Goal: Information Seeking & Learning: Understand process/instructions

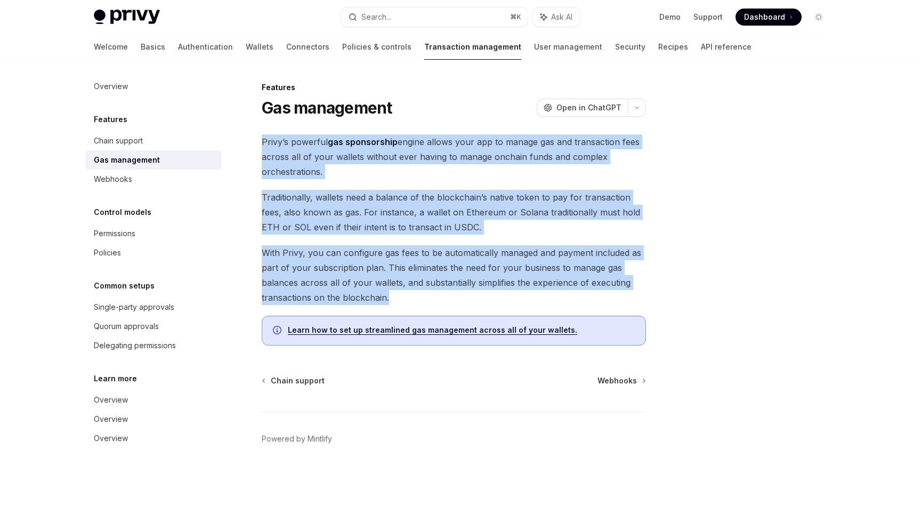
drag, startPoint x: 400, startPoint y: 302, endPoint x: 262, endPoint y: 141, distance: 212.4
click at [262, 141] on div "Privy’s powerful gas sponsorship engine allows your app to manage gas and trans…" at bounding box center [454, 239] width 384 height 211
copy div "Privy’s powerful gas sponsorship engine allows your app to manage gas and trans…"
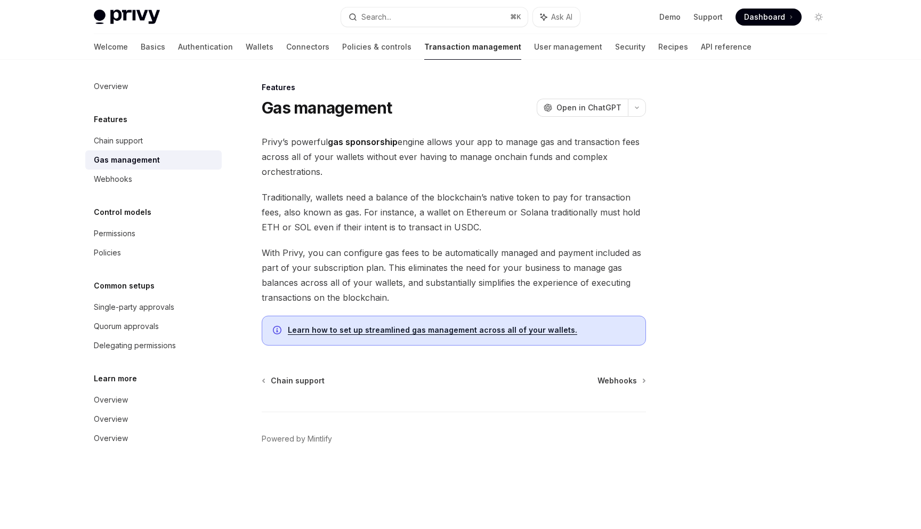
click at [304, 177] on span "Privy’s powerful gas sponsorship engine allows your app to manage gas and trans…" at bounding box center [454, 156] width 384 height 45
click at [309, 144] on span "Privy’s powerful gas sponsorship engine allows your app to manage gas and trans…" at bounding box center [454, 156] width 384 height 45
click at [305, 143] on span "Privy’s powerful gas sponsorship engine allows your app to manage gas and trans…" at bounding box center [454, 156] width 384 height 45
click at [364, 329] on link "Learn how to set up streamlined gas management across all of your wallets." at bounding box center [432, 330] width 289 height 10
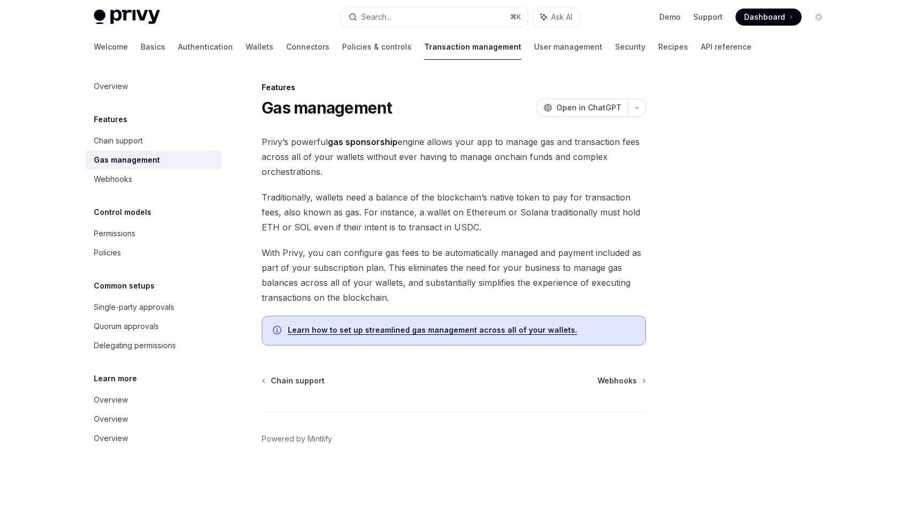
type textarea "*"
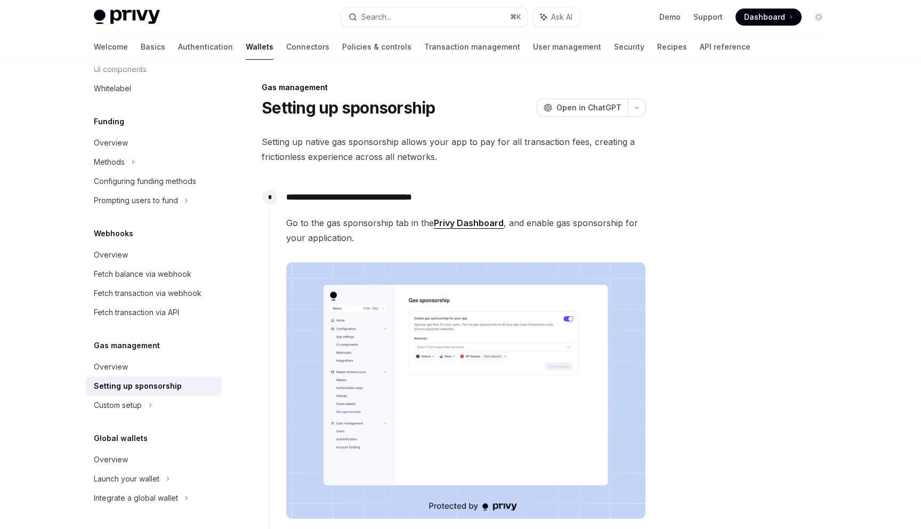
scroll to position [33, 0]
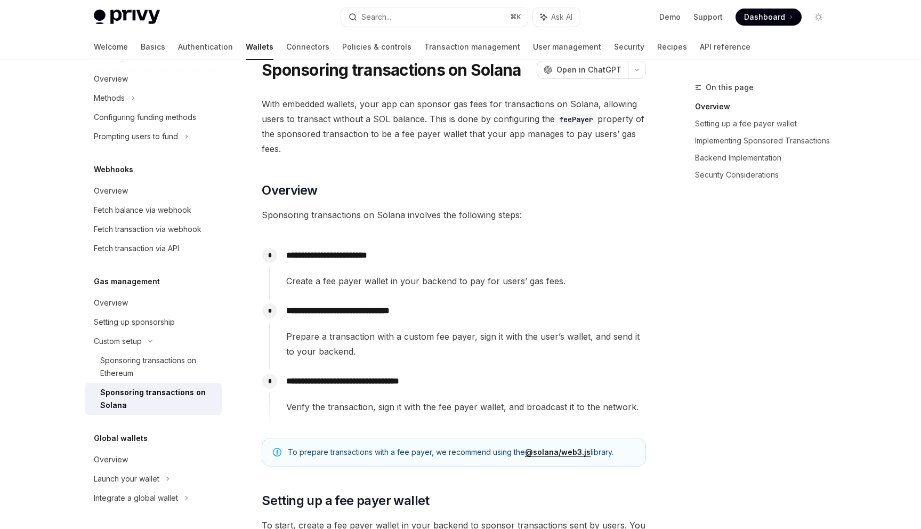
scroll to position [43, 0]
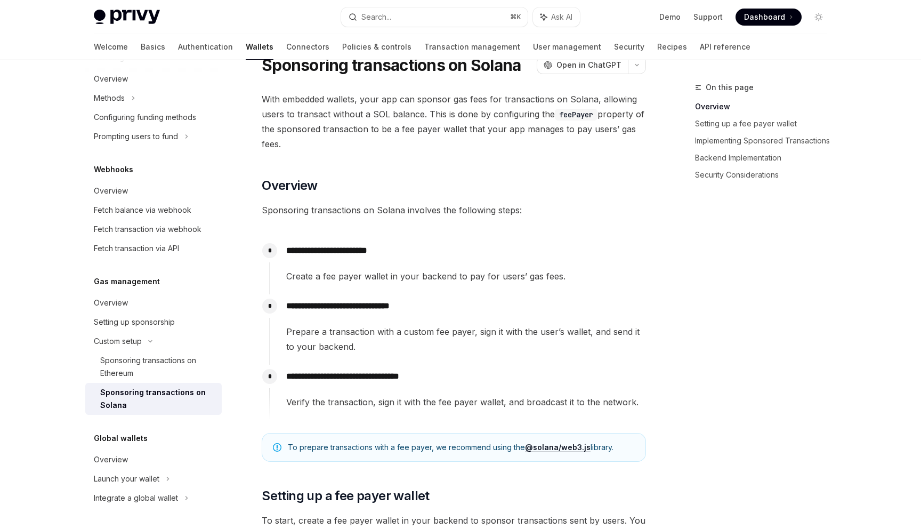
click at [388, 210] on span "Sponsoring transactions on Solana involves the following steps:" at bounding box center [454, 210] width 384 height 15
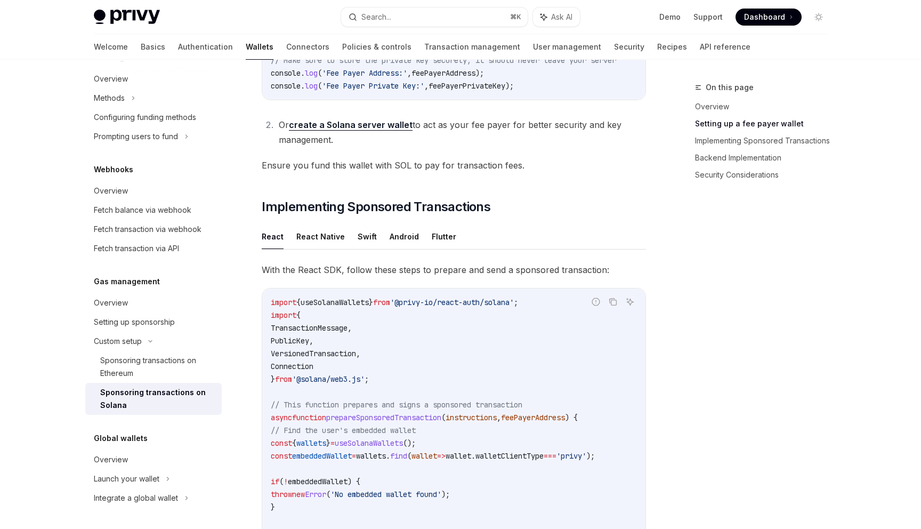
scroll to position [682, 0]
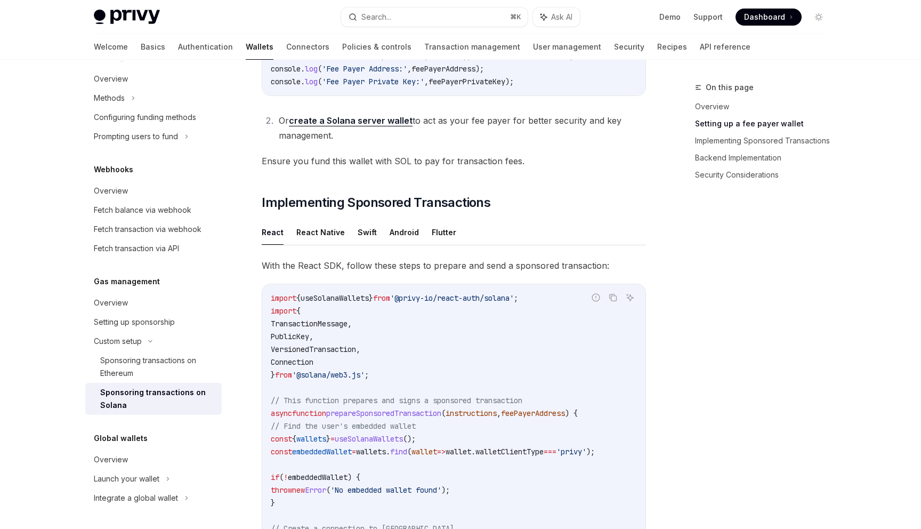
click at [365, 126] on link "create a Solana server wallet" at bounding box center [351, 120] width 124 height 11
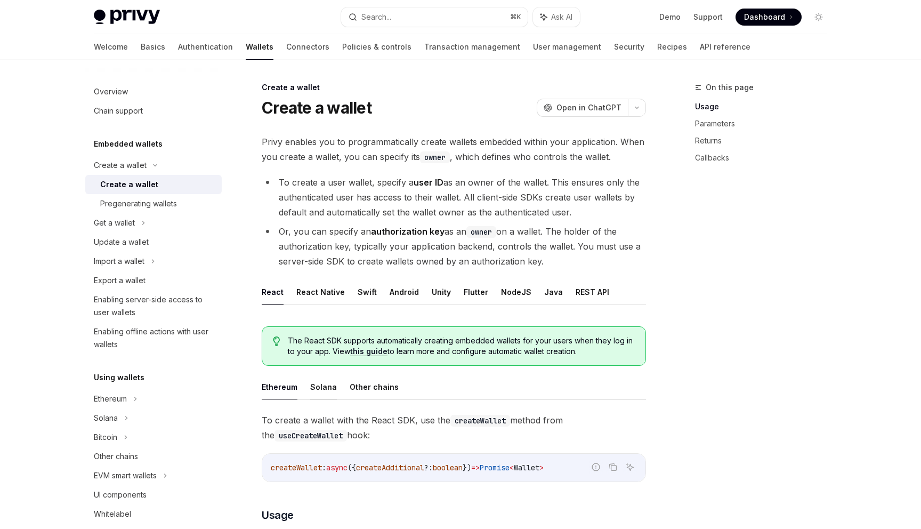
click at [313, 395] on button "Solana" at bounding box center [323, 386] width 27 height 25
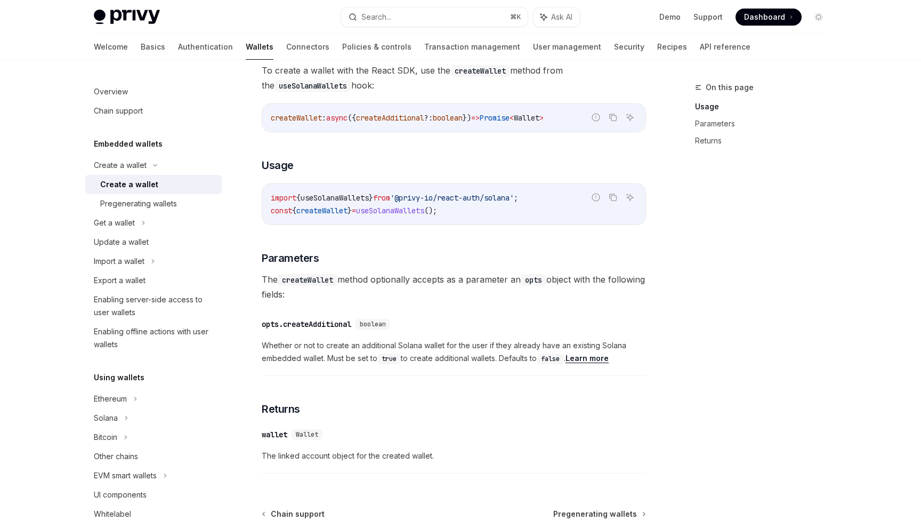
scroll to position [351, 0]
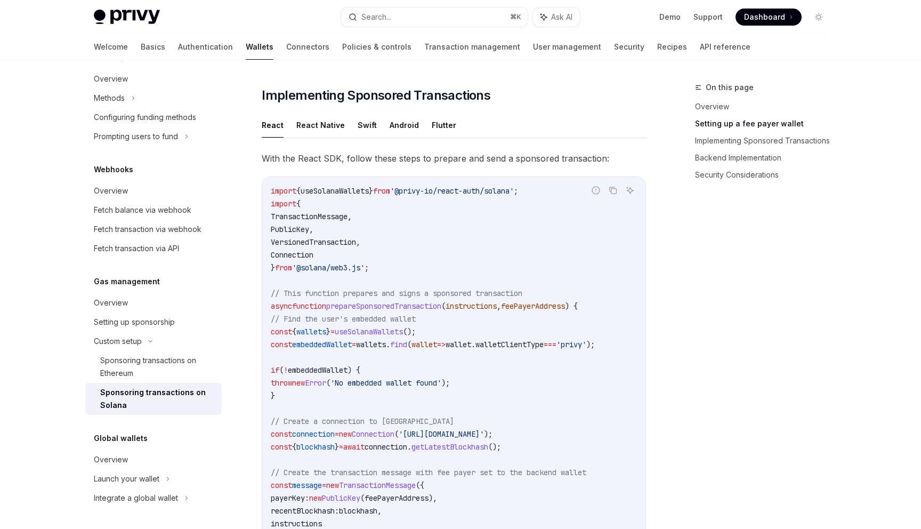
scroll to position [809, 0]
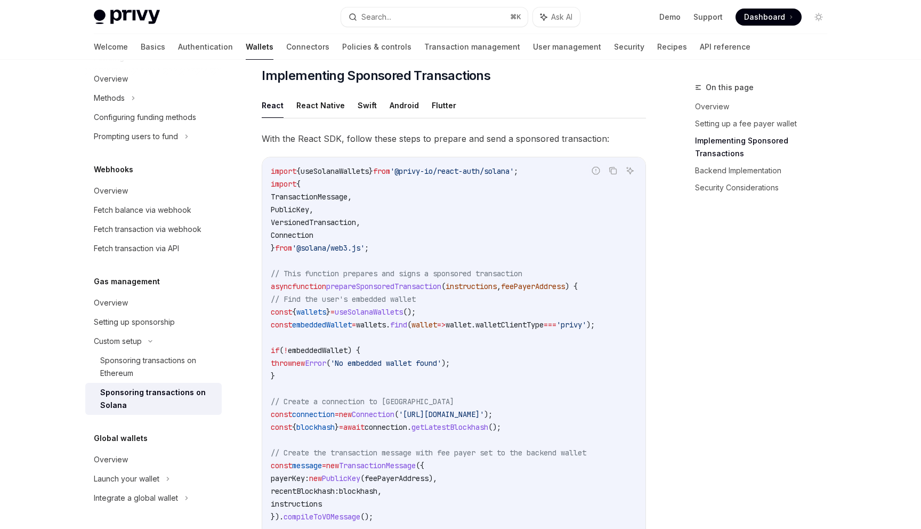
click at [336, 176] on span "useSolanaWallets" at bounding box center [335, 171] width 68 height 10
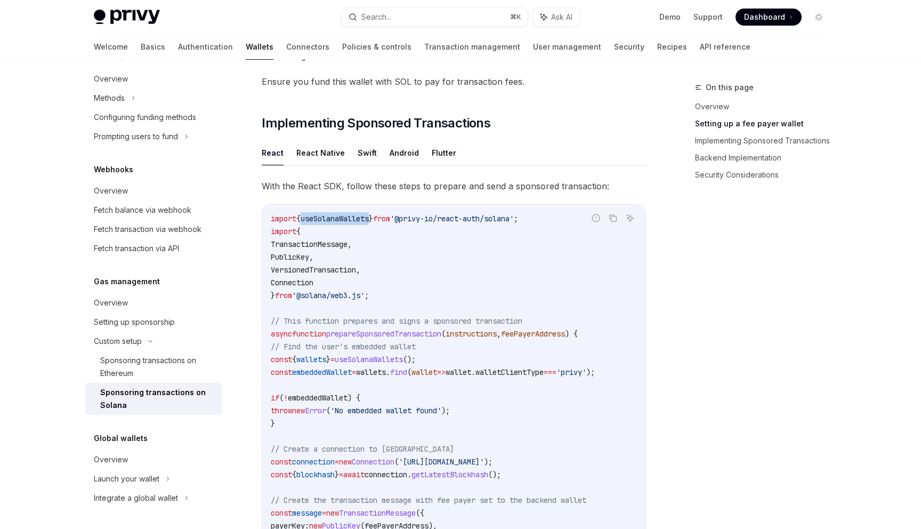
scroll to position [760, 0]
click at [723, 358] on div "On this page Overview Setting up a fee payer wallet Implementing Sponsored Tran…" at bounding box center [755, 305] width 162 height 448
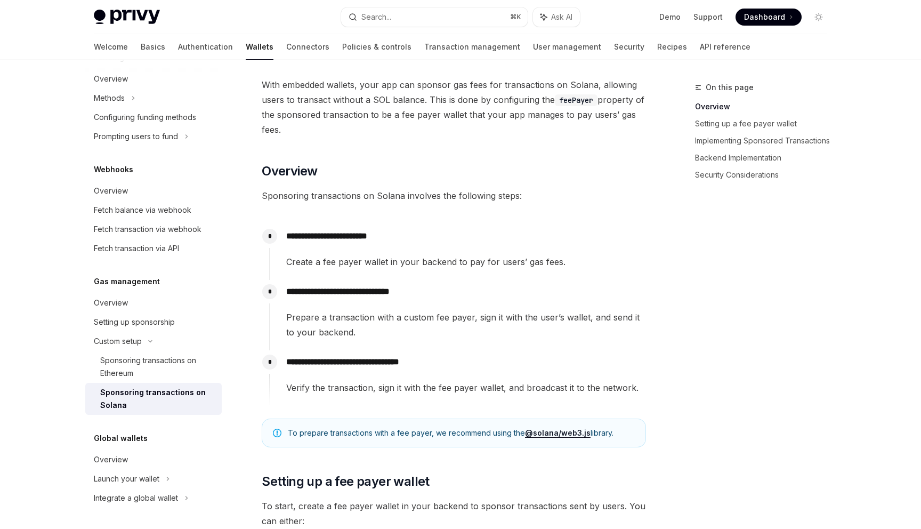
scroll to position [0, 0]
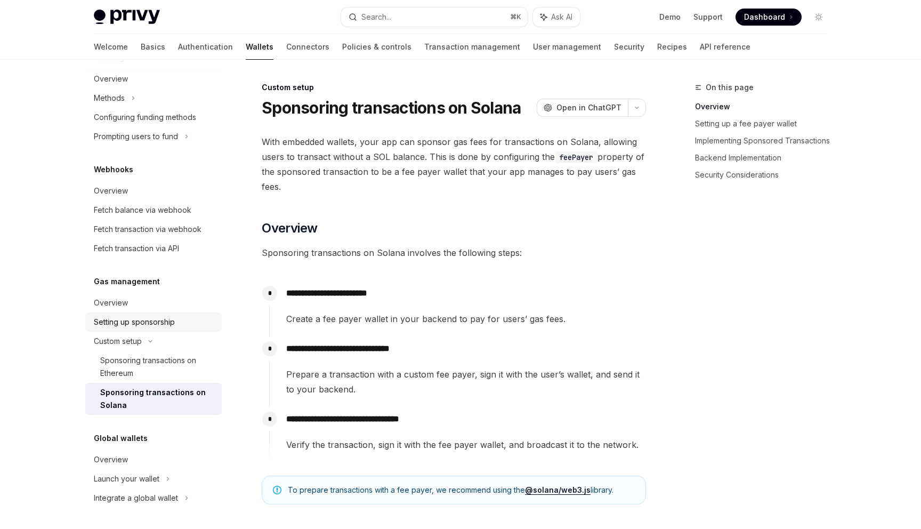
click at [165, 329] on link "Setting up sponsorship" at bounding box center [153, 321] width 136 height 19
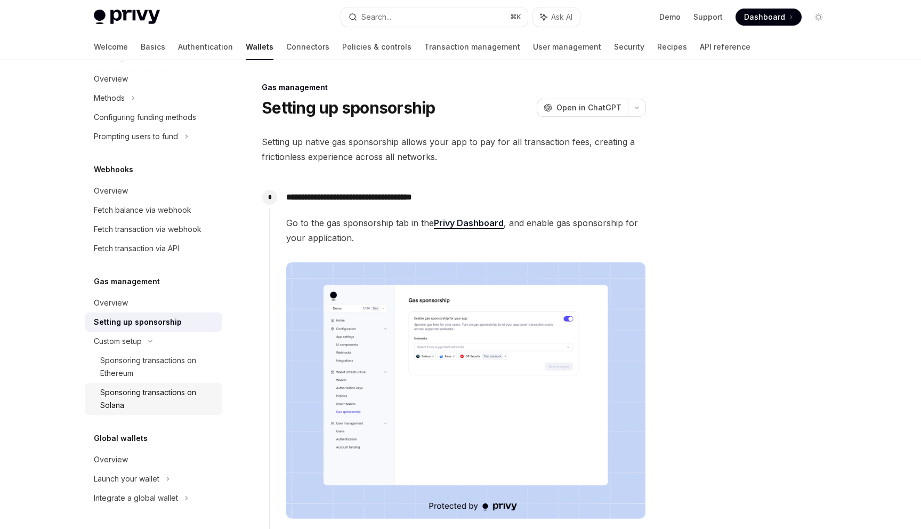
click at [153, 402] on div "Sponsoring transactions on Solana" at bounding box center [157, 399] width 115 height 26
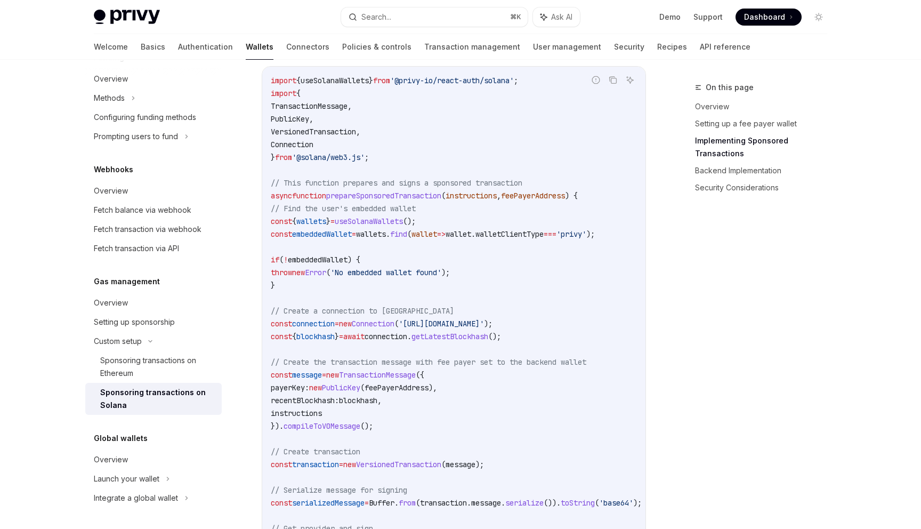
scroll to position [956, 0]
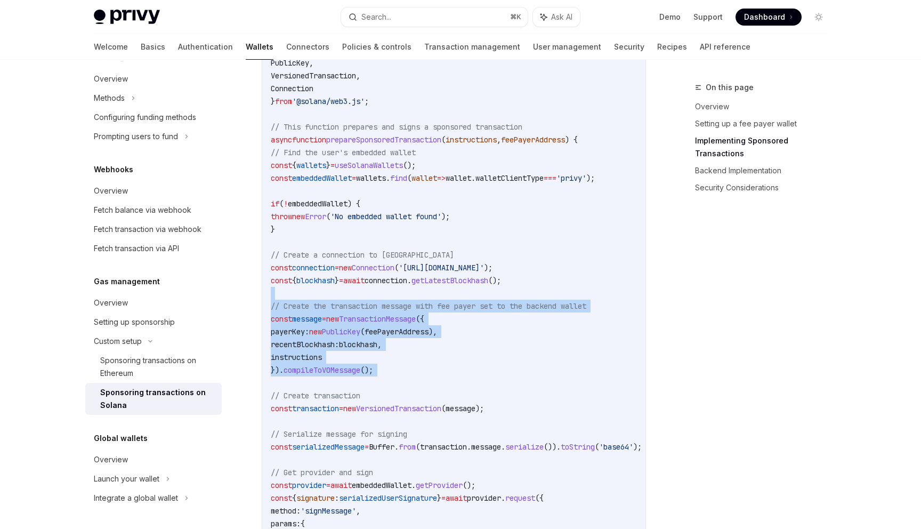
drag, startPoint x: 339, startPoint y: 303, endPoint x: 353, endPoint y: 386, distance: 84.8
click at [353, 385] on code "import { useSolanaWallets } from '@privy-io/react-auth/solana' ; import { Trans…" at bounding box center [469, 421] width 396 height 806
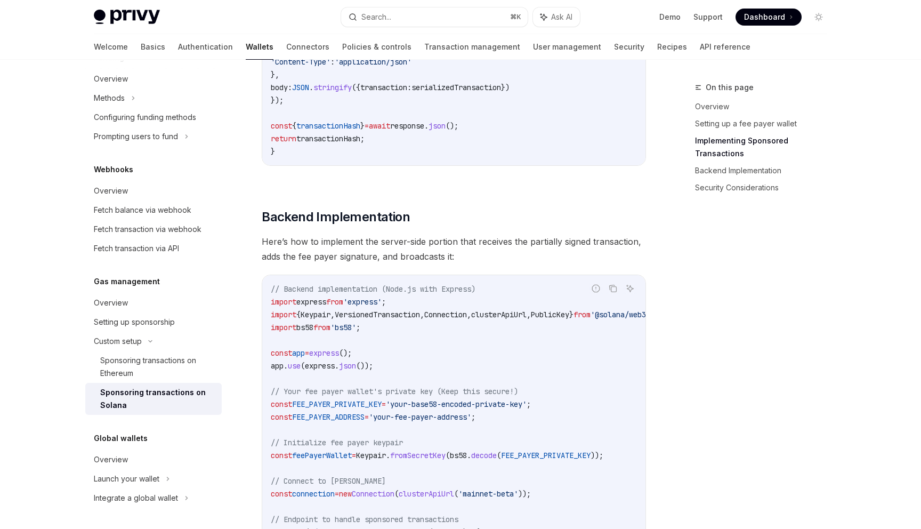
scroll to position [1626, 0]
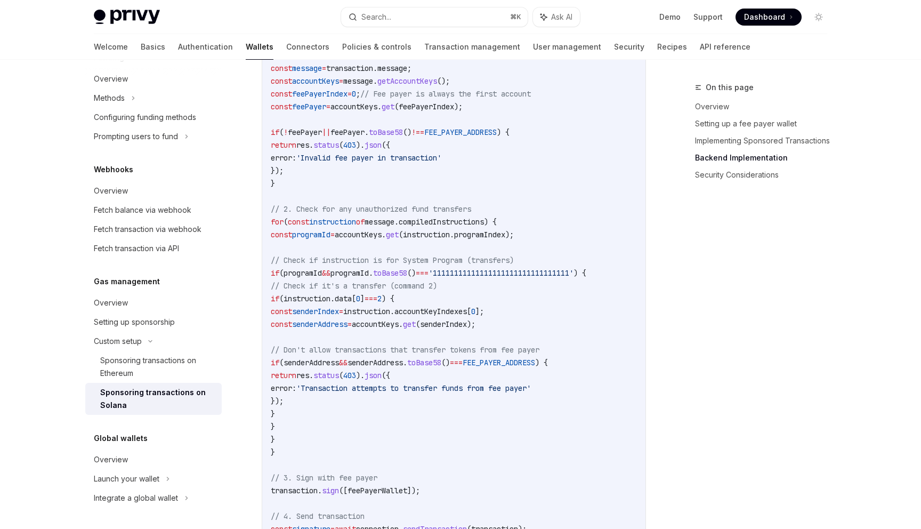
scroll to position [2271, 0]
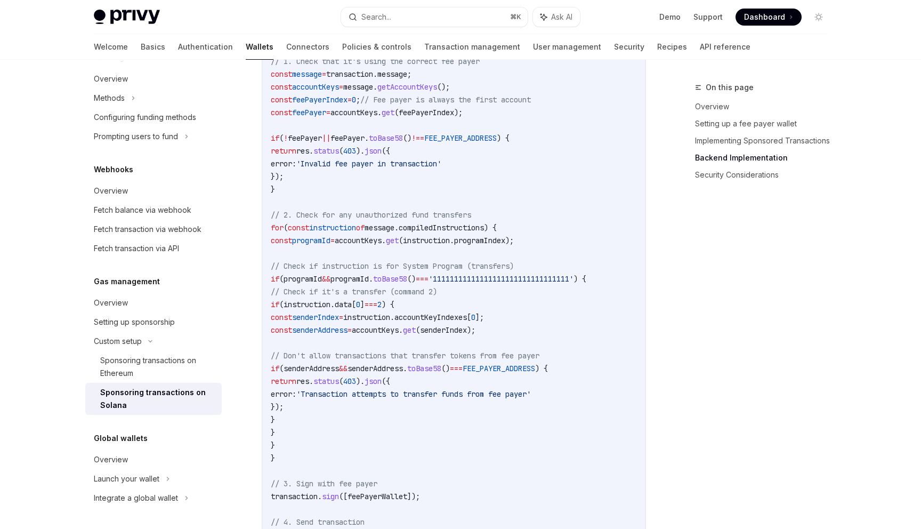
drag, startPoint x: 357, startPoint y: 431, endPoint x: 359, endPoint y: 331, distance: 100.2
click at [358, 334] on code "// Backend implementation (Node.js with Express) import express from 'express' …" at bounding box center [482, 208] width 422 height 1151
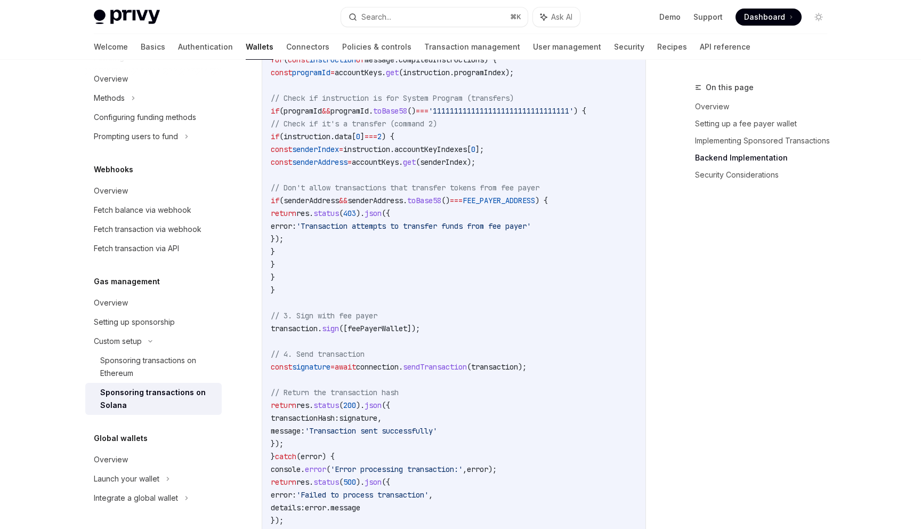
click at [339, 331] on span "sign" at bounding box center [330, 328] width 17 height 10
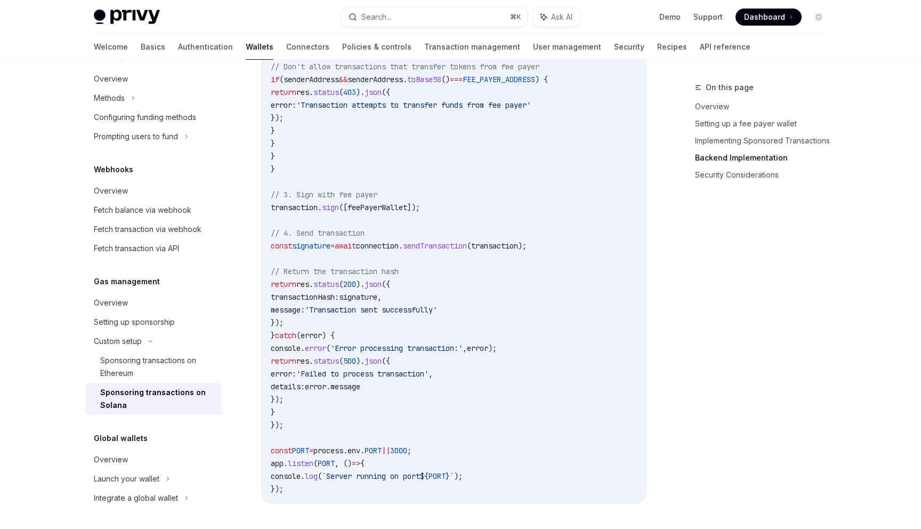
scroll to position [2566, 0]
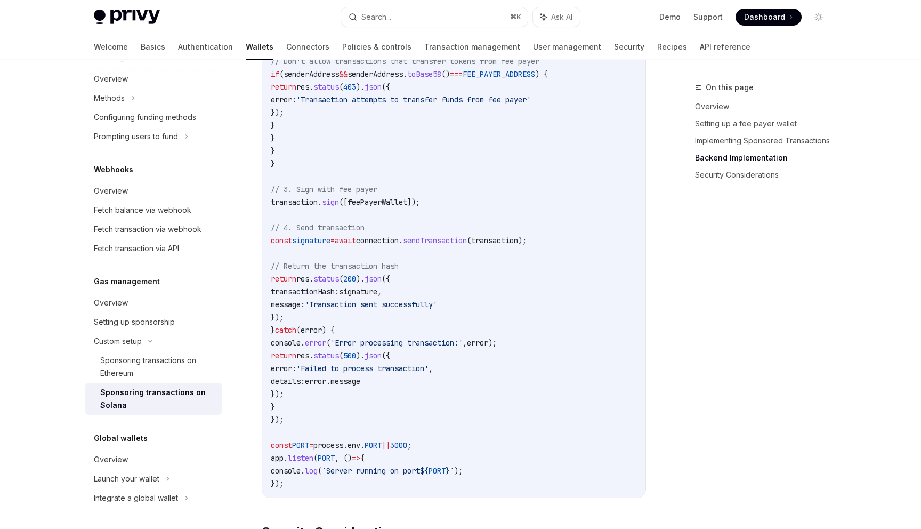
click at [339, 296] on span "transactionHash:" at bounding box center [305, 292] width 68 height 10
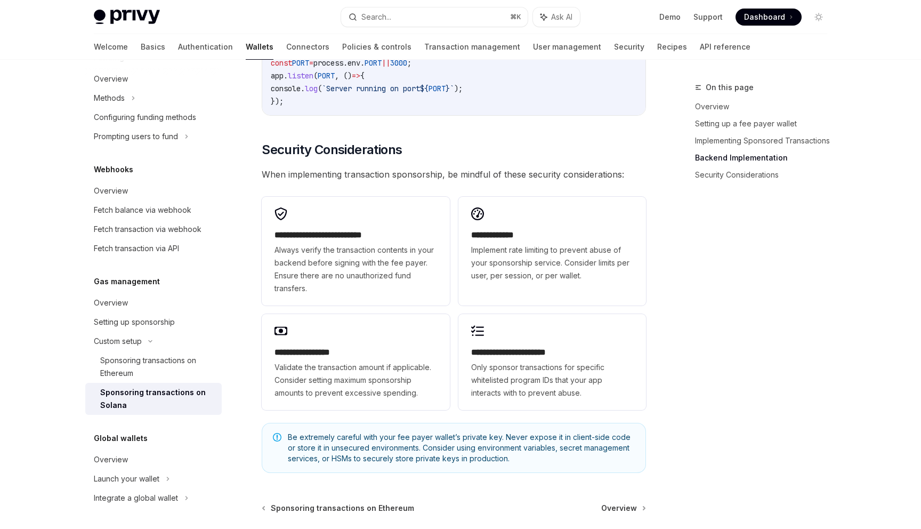
scroll to position [2956, 0]
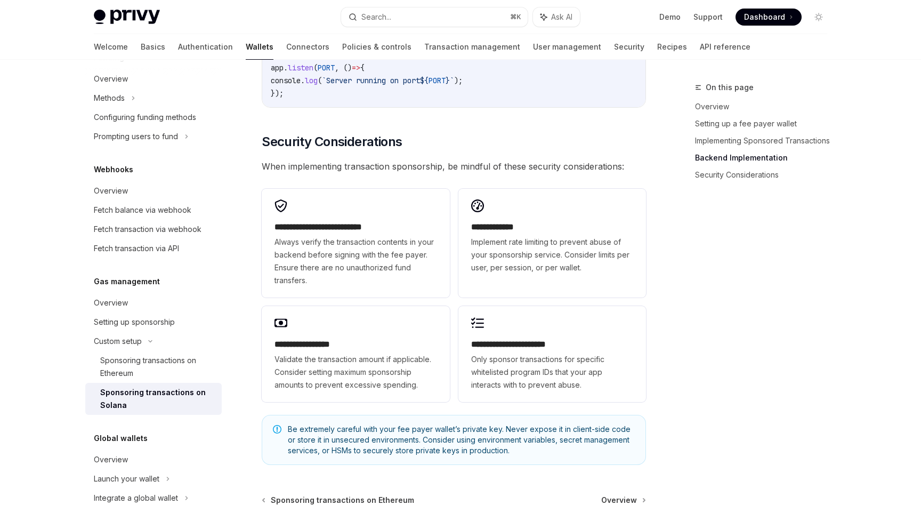
click at [708, 408] on div "On this page Overview Setting up a fee payer wallet Implementing Sponsored Tran…" at bounding box center [755, 305] width 162 height 448
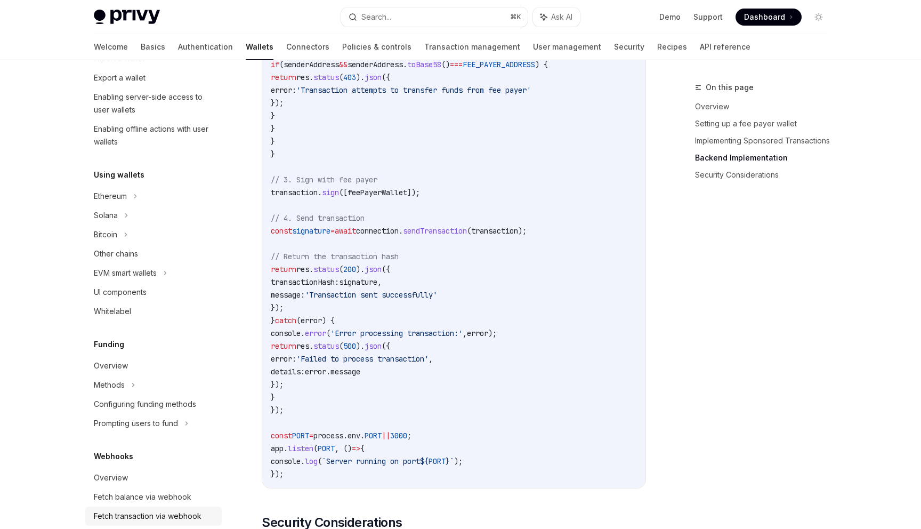
scroll to position [0, 0]
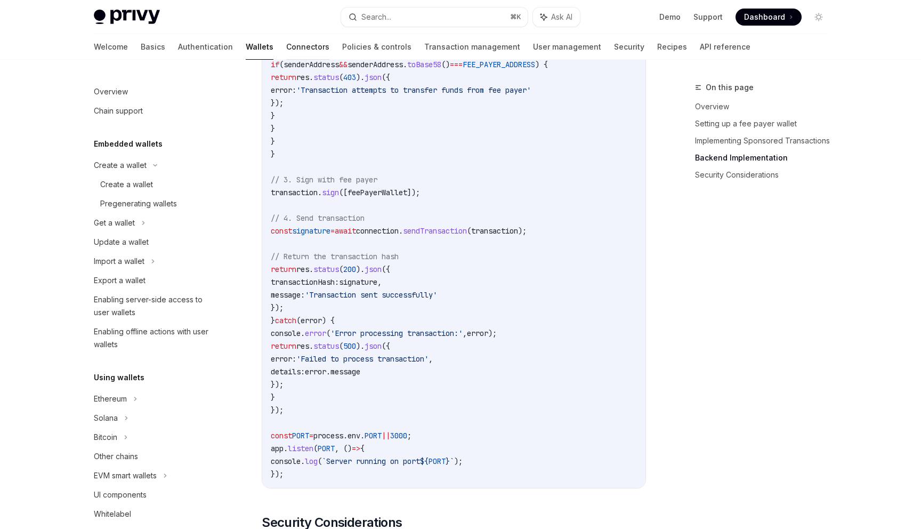
click at [286, 52] on link "Connectors" at bounding box center [307, 47] width 43 height 26
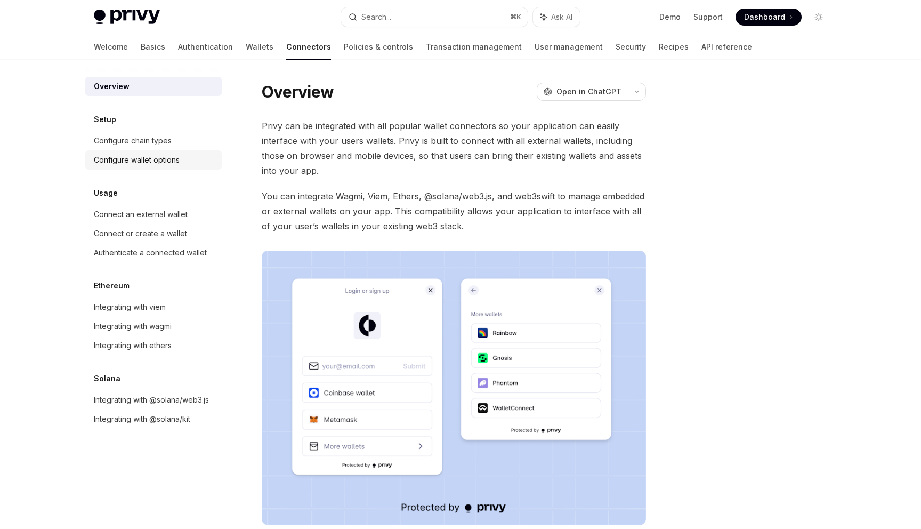
click at [147, 160] on div "Configure wallet options" at bounding box center [137, 159] width 86 height 13
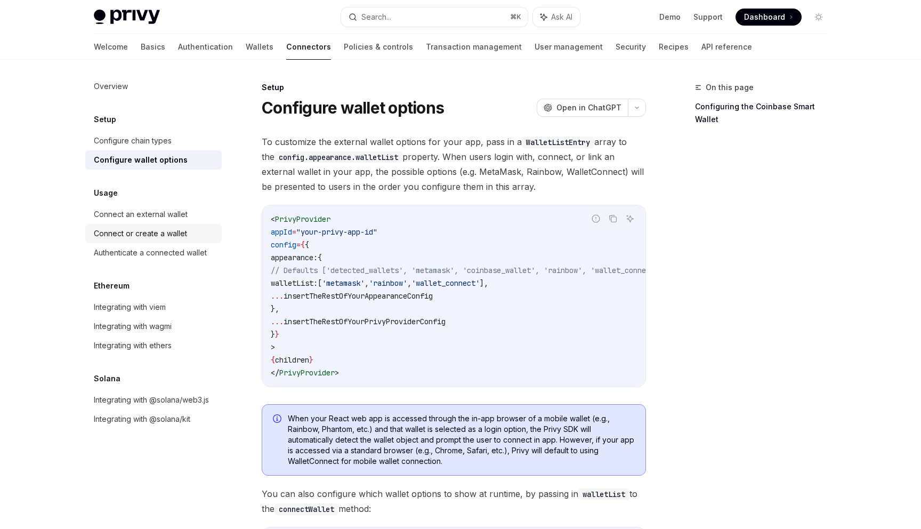
click at [132, 240] on link "Connect or create a wallet" at bounding box center [153, 233] width 136 height 19
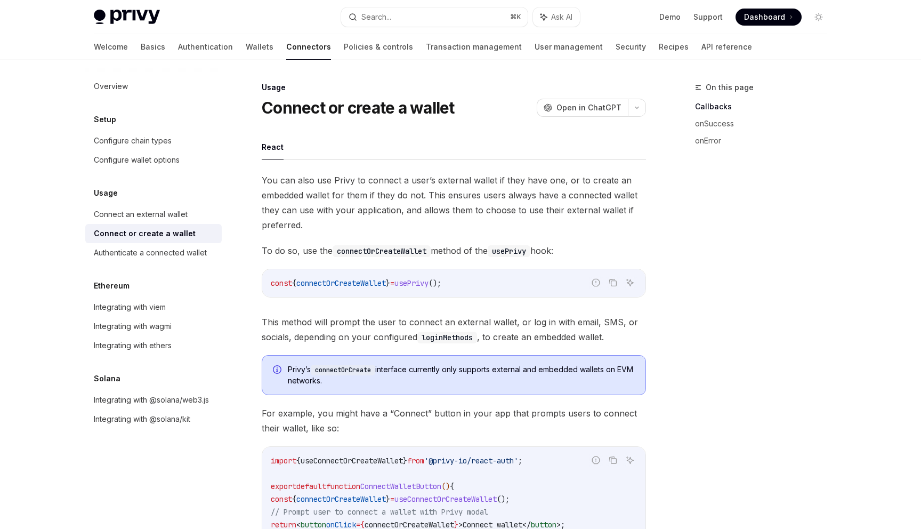
scroll to position [652, 0]
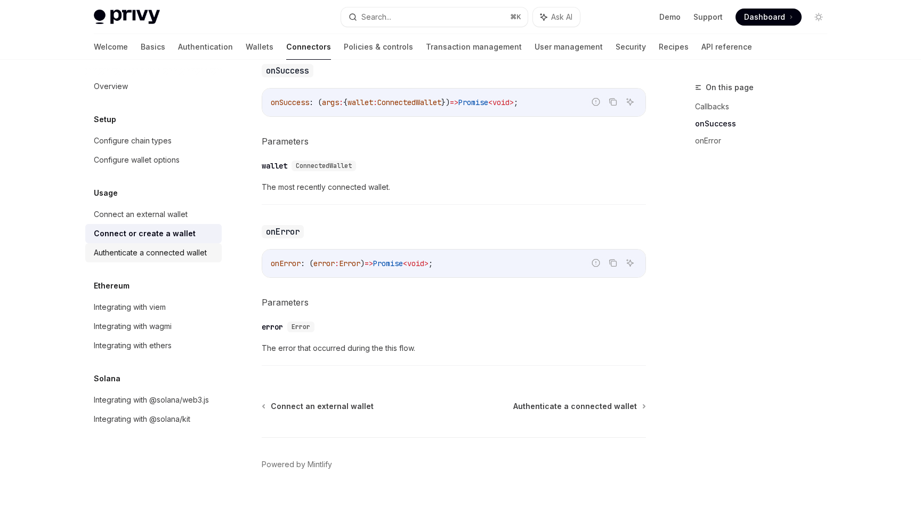
click at [180, 254] on div "Authenticate a connected wallet" at bounding box center [150, 252] width 113 height 13
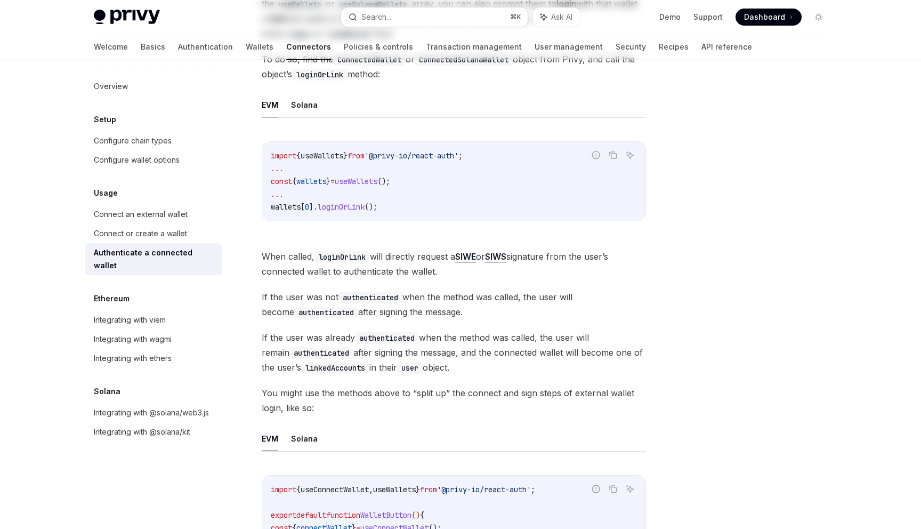
scroll to position [597, 0]
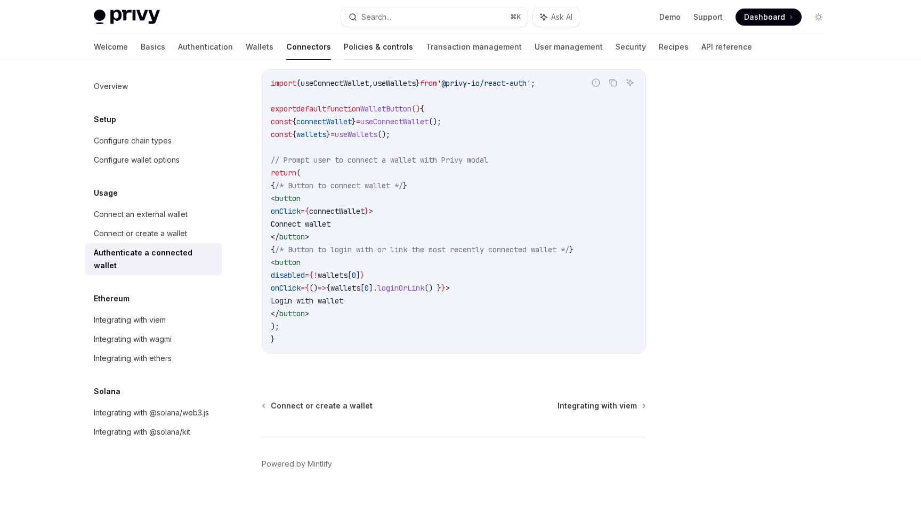
click at [344, 49] on link "Policies & controls" at bounding box center [378, 47] width 69 height 26
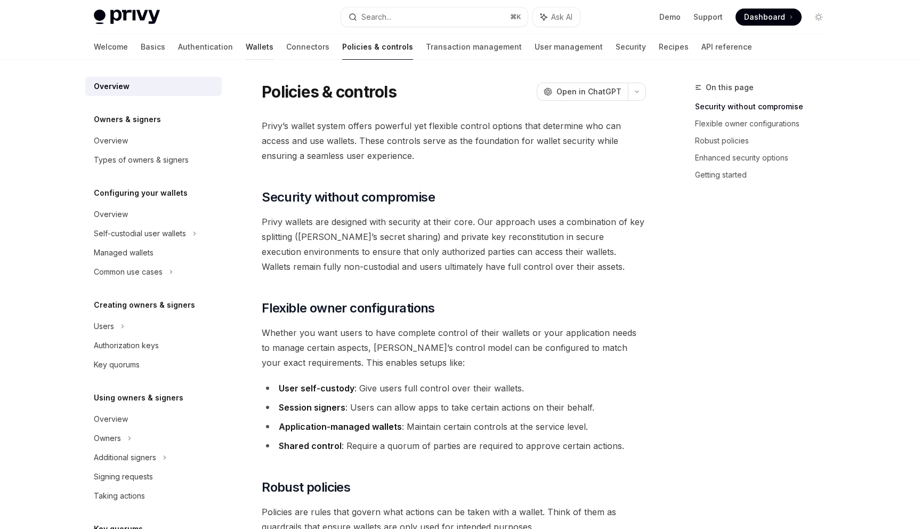
click at [246, 52] on link "Wallets" at bounding box center [260, 47] width 28 height 26
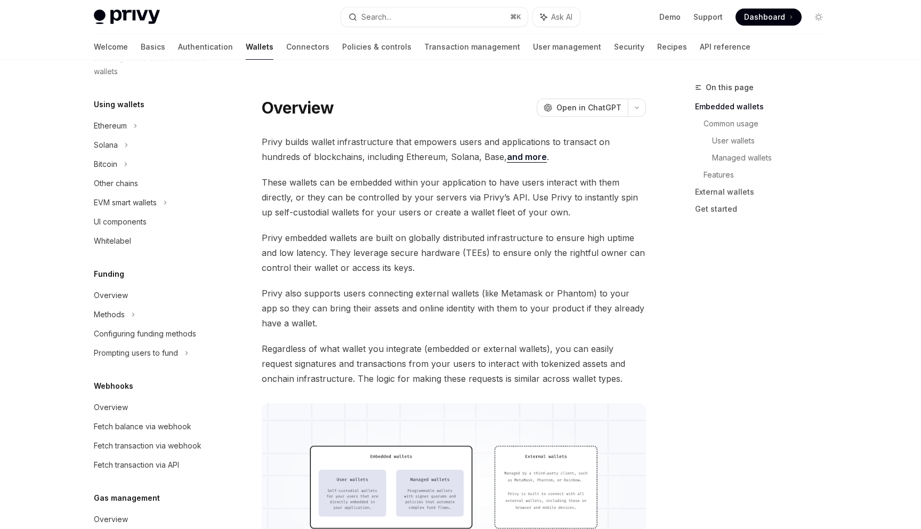
scroll to position [281, 0]
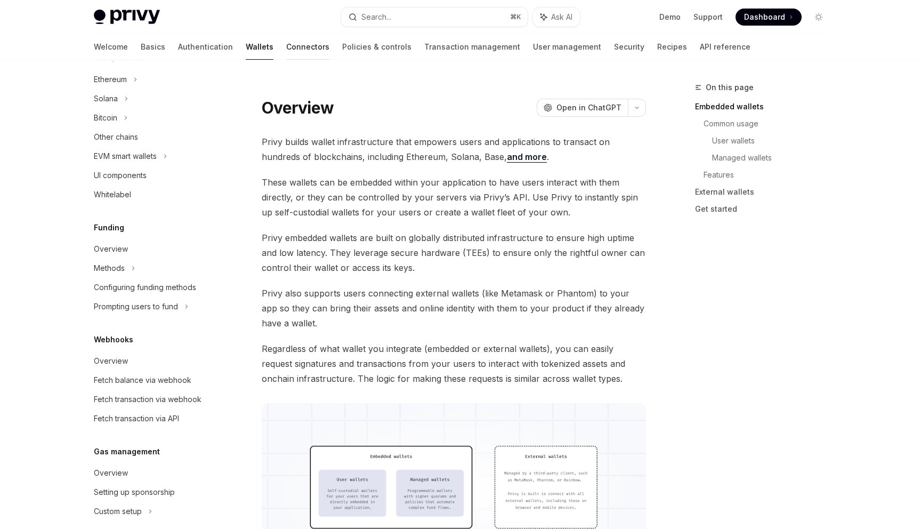
click at [286, 37] on link "Connectors" at bounding box center [307, 47] width 43 height 26
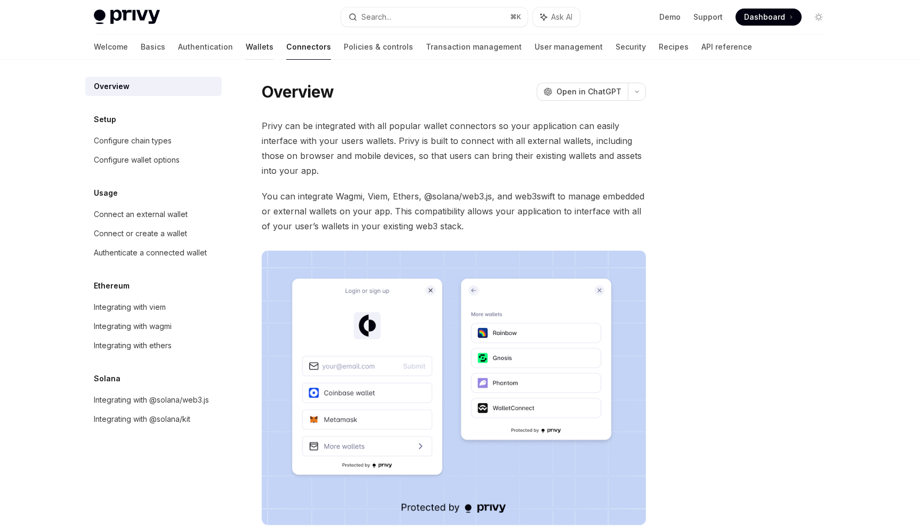
click at [246, 46] on link "Wallets" at bounding box center [260, 47] width 28 height 26
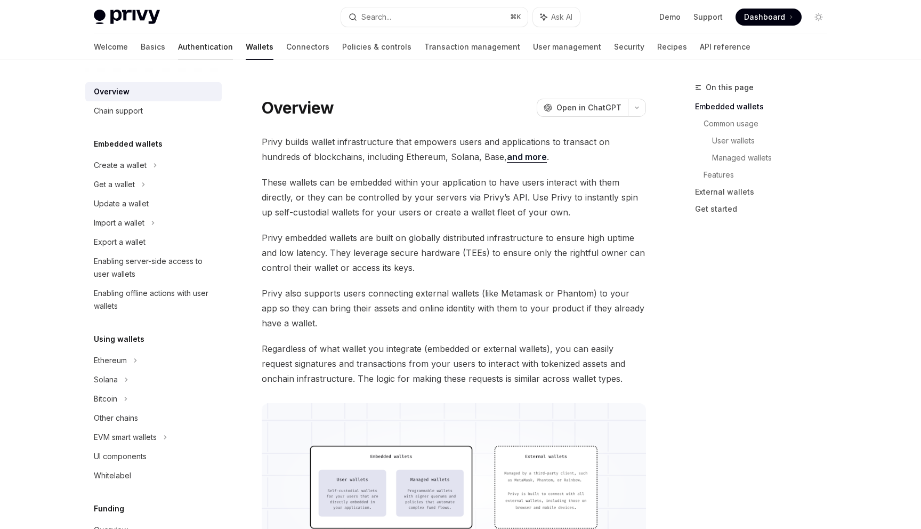
click at [178, 51] on link "Authentication" at bounding box center [205, 47] width 55 height 26
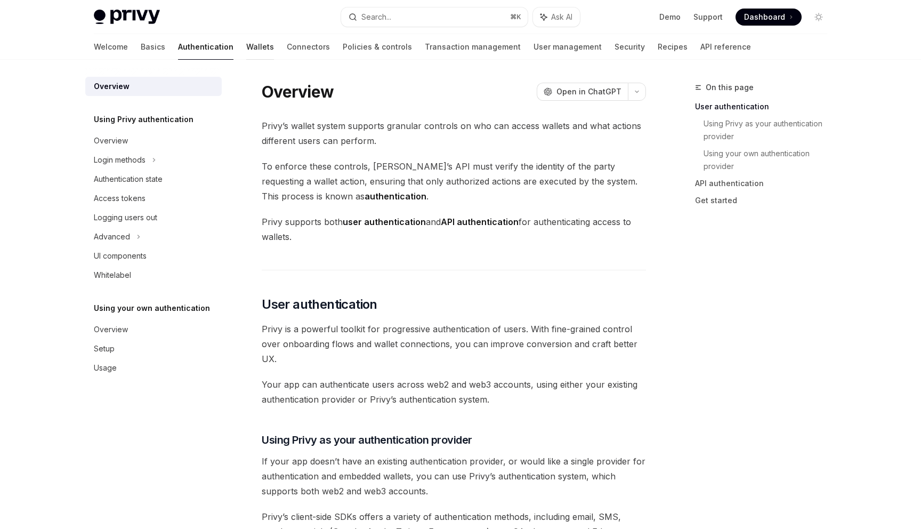
click at [246, 50] on link "Wallets" at bounding box center [260, 47] width 28 height 26
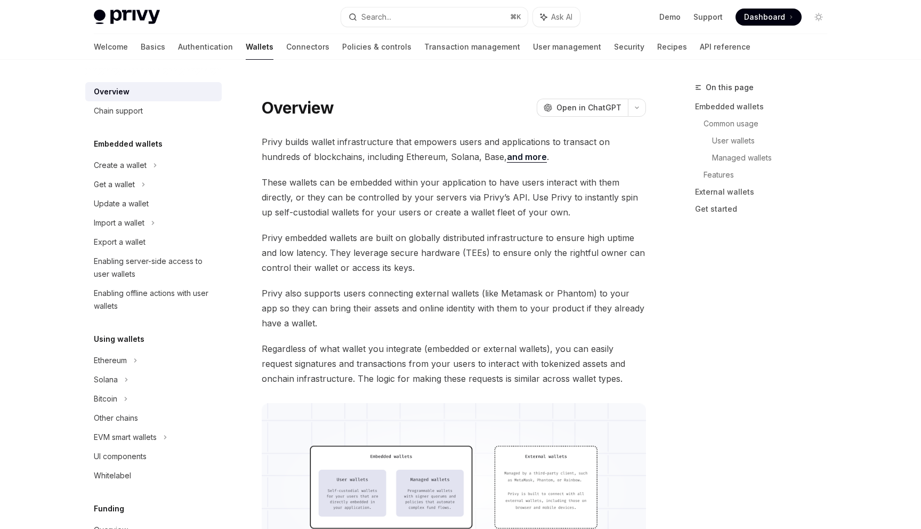
type textarea "*"
click at [416, 156] on span "Privy builds wallet infrastructure that empowers users and applications to tran…" at bounding box center [454, 149] width 384 height 30
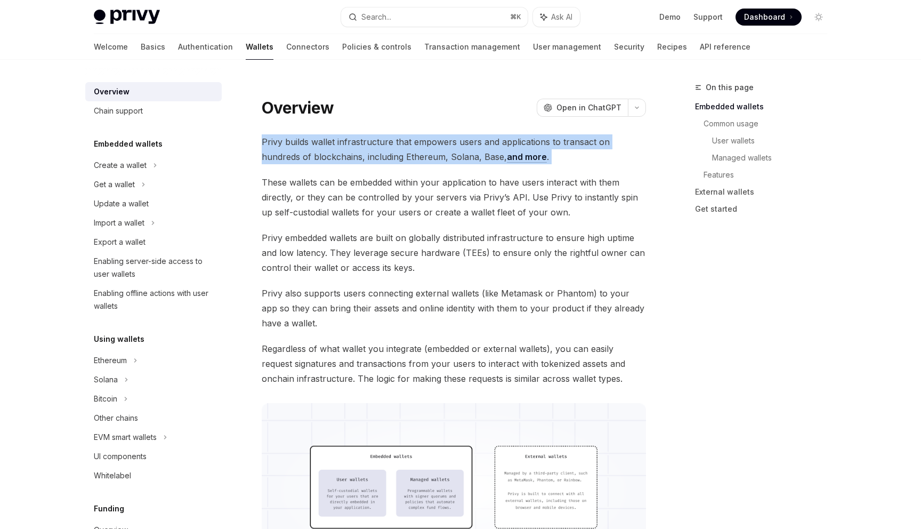
click at [416, 156] on span "Privy builds wallet infrastructure that empowers users and applications to tran…" at bounding box center [454, 149] width 384 height 30
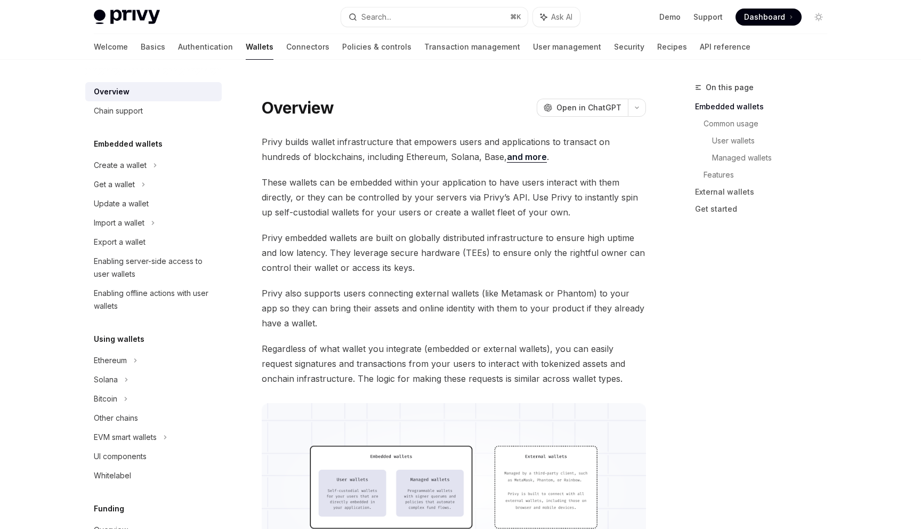
click at [416, 159] on span "Privy builds wallet infrastructure that empowers users and applications to tran…" at bounding box center [454, 149] width 384 height 30
click at [407, 186] on span "These wallets can be embedded within your application to have users interact wi…" at bounding box center [454, 197] width 384 height 45
click at [408, 180] on span "These wallets can be embedded within your application to have users interact wi…" at bounding box center [454, 197] width 384 height 45
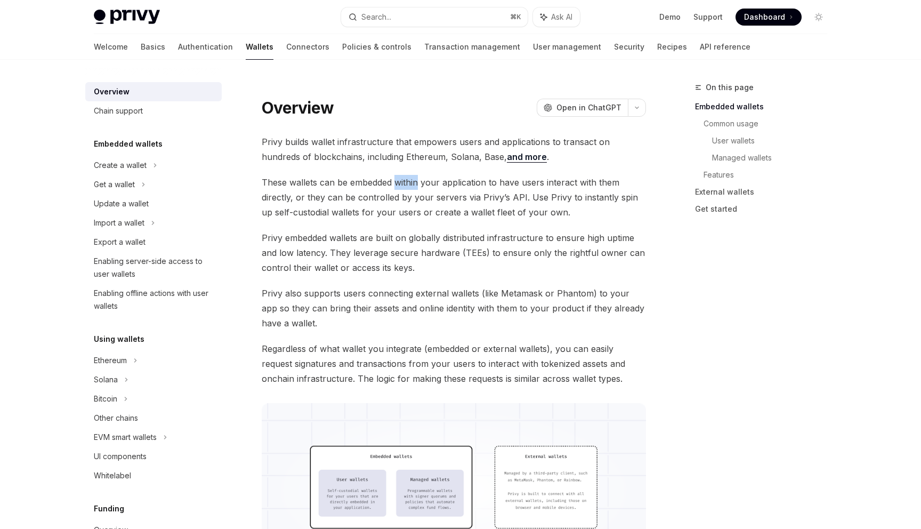
click at [408, 180] on span "These wallets can be embedded within your application to have users interact wi…" at bounding box center [454, 197] width 384 height 45
